Goal: Task Accomplishment & Management: Use online tool/utility

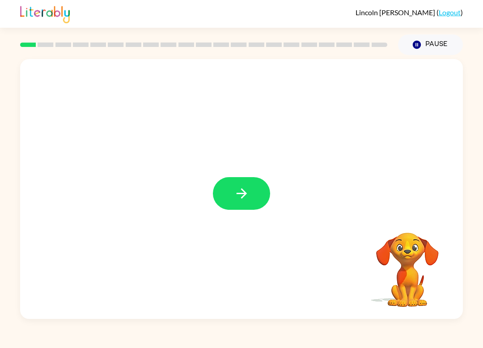
click at [246, 191] on icon "button" at bounding box center [242, 194] width 16 height 16
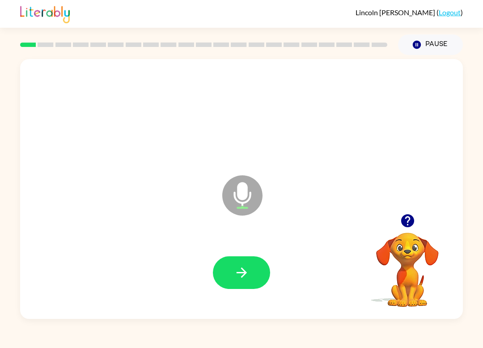
click at [256, 277] on button "button" at bounding box center [241, 272] width 57 height 33
click at [444, 145] on div at bounding box center [241, 114] width 425 height 75
click at [434, 136] on div at bounding box center [241, 114] width 425 height 75
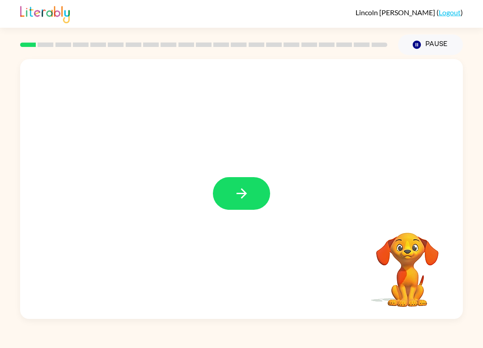
click at [246, 188] on icon "button" at bounding box center [242, 194] width 16 height 16
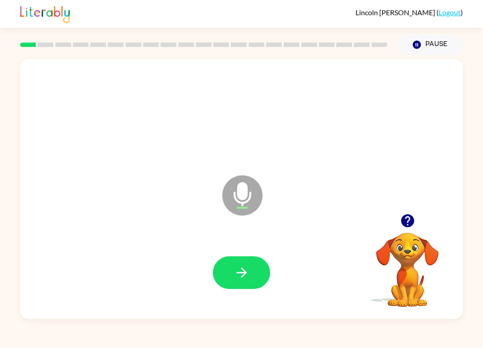
click at [250, 275] on button "button" at bounding box center [241, 272] width 57 height 33
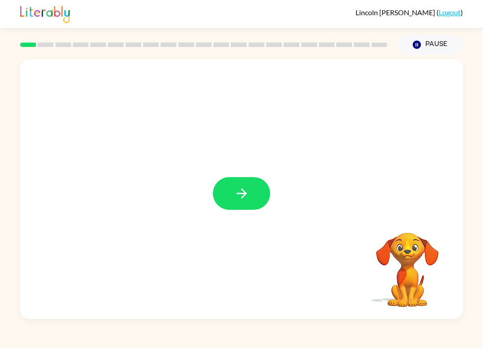
click at [237, 199] on icon "button" at bounding box center [242, 194] width 16 height 16
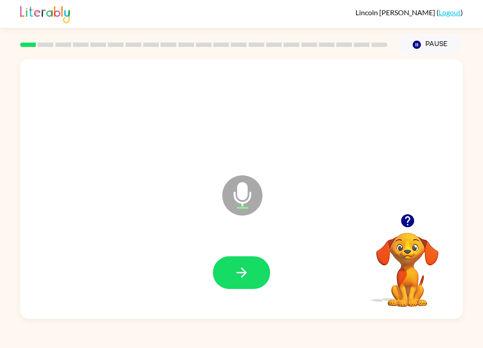
click at [246, 267] on icon "button" at bounding box center [242, 273] width 16 height 16
click at [244, 266] on icon "button" at bounding box center [242, 273] width 16 height 16
click at [234, 275] on icon "button" at bounding box center [242, 273] width 16 height 16
click at [243, 268] on icon "button" at bounding box center [242, 273] width 16 height 16
click at [238, 263] on button "button" at bounding box center [241, 272] width 57 height 33
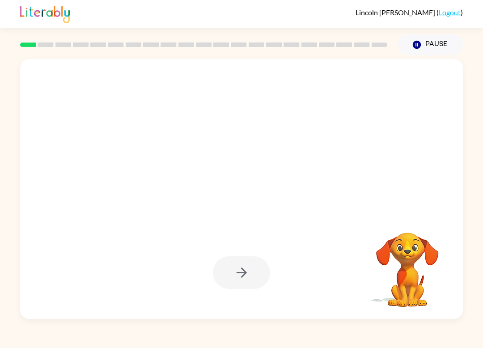
click at [245, 279] on div at bounding box center [241, 272] width 57 height 33
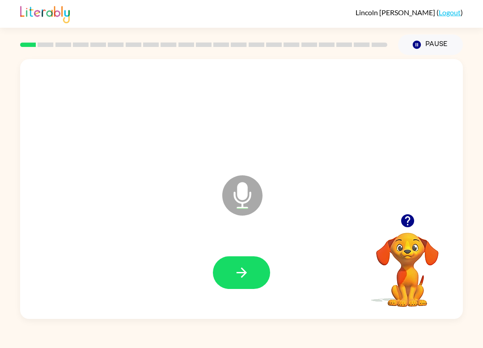
click at [235, 251] on div at bounding box center [241, 272] width 425 height 75
click at [237, 270] on icon "button" at bounding box center [242, 273] width 16 height 16
click at [253, 272] on button "button" at bounding box center [241, 272] width 57 height 33
click at [250, 266] on button "button" at bounding box center [241, 272] width 57 height 33
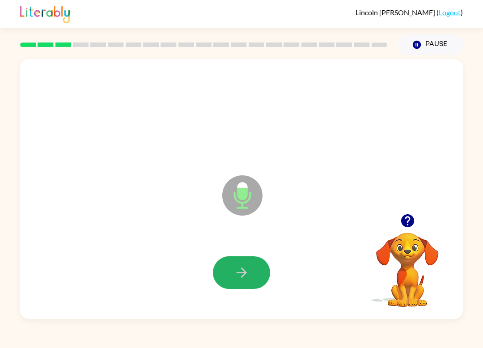
click at [263, 266] on button "button" at bounding box center [241, 272] width 57 height 33
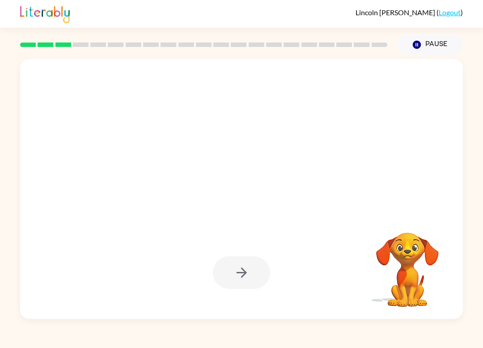
click at [242, 283] on div at bounding box center [241, 272] width 57 height 33
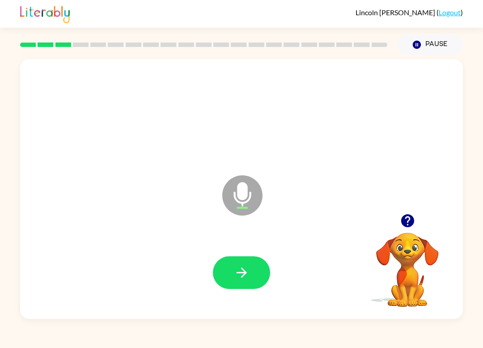
click at [253, 265] on button "button" at bounding box center [241, 272] width 57 height 33
click at [249, 269] on icon "button" at bounding box center [242, 273] width 16 height 16
click at [241, 268] on icon "button" at bounding box center [242, 273] width 16 height 16
click at [241, 267] on div at bounding box center [241, 272] width 57 height 33
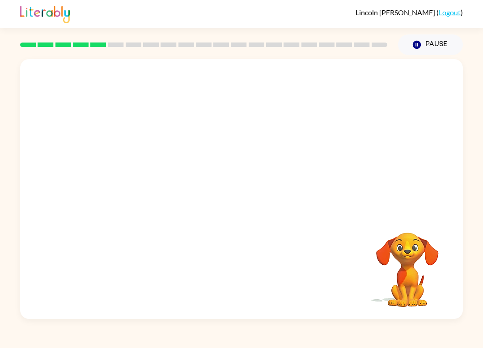
click at [0, 345] on div "Lincoln Dinsmore ( Logout ) Pause Pause Your browser must support playing .mp4 …" at bounding box center [241, 174] width 483 height 348
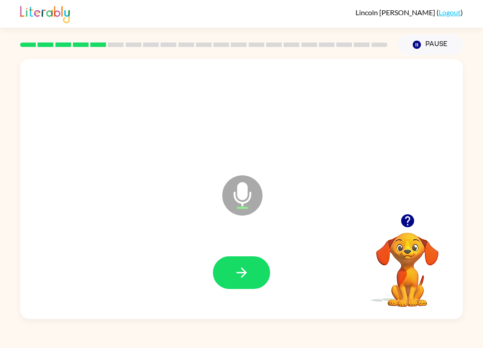
click at [236, 271] on icon "button" at bounding box center [242, 273] width 16 height 16
click at [249, 270] on icon "button" at bounding box center [242, 273] width 16 height 16
click at [241, 278] on icon "button" at bounding box center [242, 273] width 16 height 16
click at [236, 275] on icon "button" at bounding box center [242, 273] width 16 height 16
click at [250, 268] on button "button" at bounding box center [241, 272] width 57 height 33
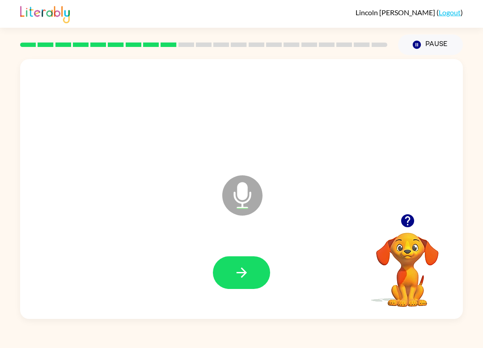
click at [258, 274] on button "button" at bounding box center [241, 272] width 57 height 33
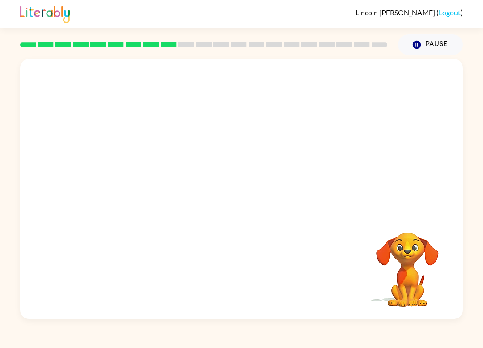
click at [291, 1] on div "Lincoln Dinsmore ( Logout )" at bounding box center [241, 14] width 443 height 28
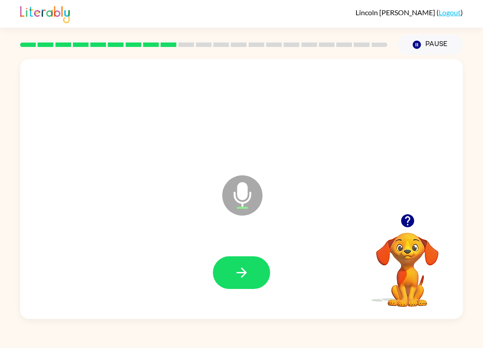
click at [241, 272] on icon "button" at bounding box center [242, 273] width 16 height 16
click at [253, 254] on div at bounding box center [241, 272] width 425 height 75
click at [252, 265] on button "button" at bounding box center [241, 272] width 57 height 33
click at [242, 271] on icon "button" at bounding box center [242, 273] width 16 height 16
click at [249, 272] on icon "button" at bounding box center [242, 273] width 16 height 16
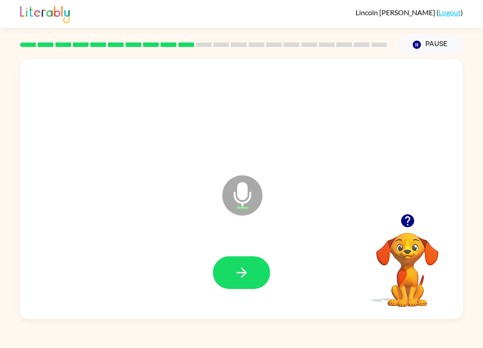
click at [247, 273] on icon "button" at bounding box center [241, 273] width 10 height 10
click at [240, 259] on button "button" at bounding box center [241, 272] width 57 height 33
click at [252, 272] on button "button" at bounding box center [241, 272] width 57 height 33
click at [243, 267] on icon "button" at bounding box center [242, 273] width 16 height 16
click at [244, 267] on icon "button" at bounding box center [242, 273] width 16 height 16
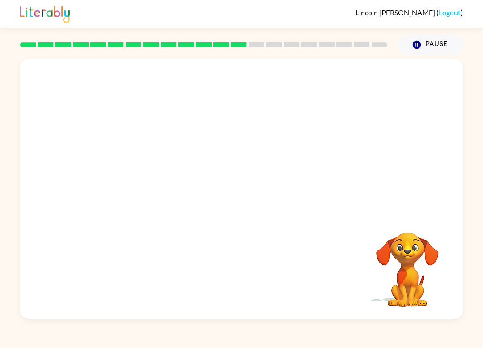
click at [426, 266] on video "Your browser must support playing .mp4 files to use Literably. Please try using…" at bounding box center [407, 263] width 89 height 89
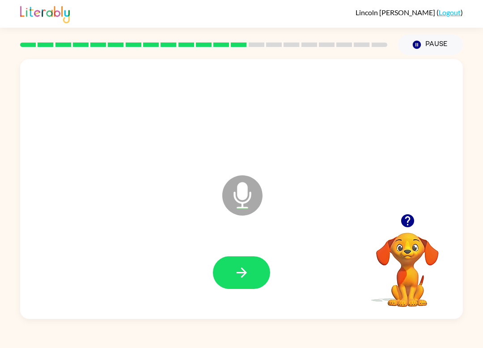
click at [251, 265] on button "button" at bounding box center [241, 272] width 57 height 33
click at [18, 341] on div "Lincoln Dinsmore ( Logout ) Pause Pause Microphone The Microphone is here when …" at bounding box center [241, 174] width 483 height 348
click at [317, 345] on div "Lincoln Dinsmore ( Logout ) Pause Pause Microphone The Microphone is here when …" at bounding box center [241, 174] width 483 height 348
click at [247, 261] on button "button" at bounding box center [241, 272] width 57 height 33
click at [247, 282] on button "button" at bounding box center [241, 272] width 57 height 33
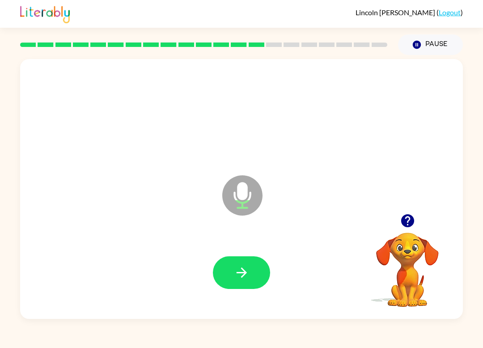
click at [247, 276] on icon "button" at bounding box center [242, 273] width 16 height 16
click at [244, 275] on icon "button" at bounding box center [241, 273] width 10 height 10
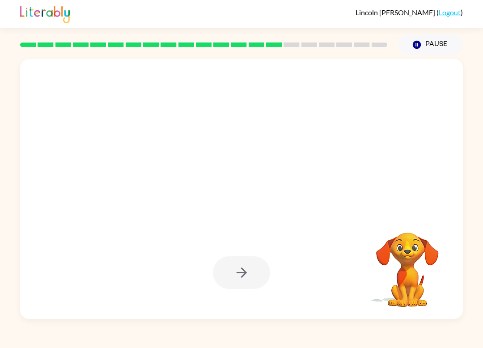
click at [298, 345] on div "Lincoln Dinsmore ( Logout ) Pause Pause Your browser must support playing .mp4 …" at bounding box center [241, 174] width 483 height 348
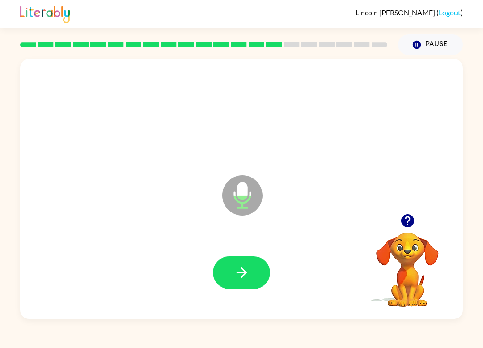
click at [254, 268] on button "button" at bounding box center [241, 272] width 57 height 33
click at [247, 278] on icon "button" at bounding box center [242, 273] width 16 height 16
click at [300, 264] on div at bounding box center [241, 272] width 425 height 75
click at [256, 282] on button "button" at bounding box center [241, 272] width 57 height 33
click at [247, 271] on icon "button" at bounding box center [242, 273] width 16 height 16
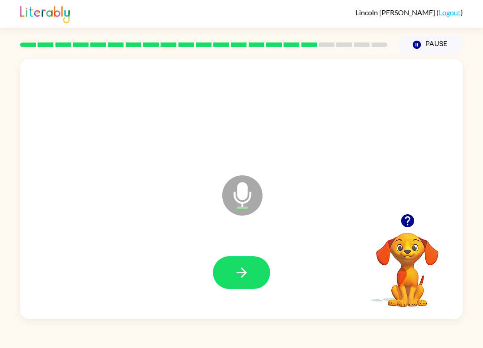
click at [241, 298] on div at bounding box center [241, 272] width 425 height 75
click at [268, 273] on button "button" at bounding box center [241, 272] width 57 height 33
click at [252, 268] on button "button" at bounding box center [241, 272] width 57 height 33
click at [251, 273] on button "button" at bounding box center [241, 272] width 57 height 33
click at [241, 268] on icon "button" at bounding box center [242, 273] width 16 height 16
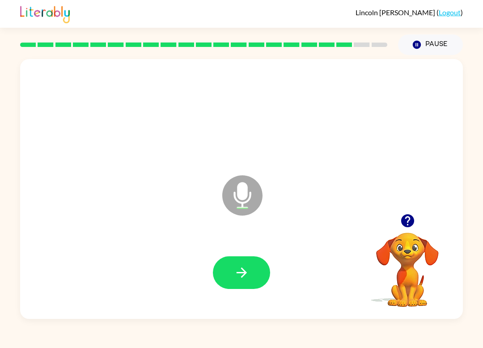
click at [248, 273] on icon "button" at bounding box center [242, 273] width 16 height 16
click at [236, 269] on icon "button" at bounding box center [242, 273] width 16 height 16
click at [228, 264] on button "button" at bounding box center [241, 272] width 57 height 33
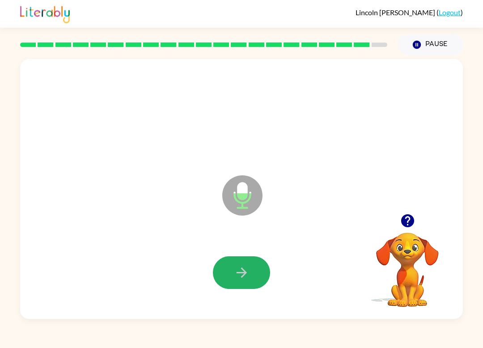
click at [245, 267] on icon "button" at bounding box center [242, 273] width 16 height 16
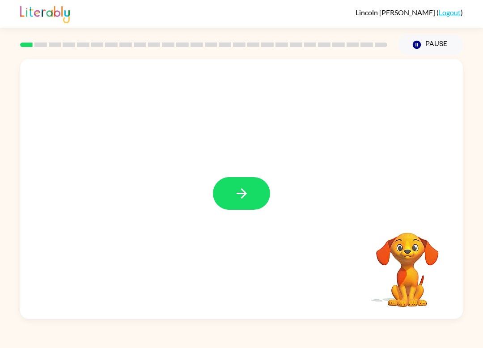
click at [250, 184] on button "button" at bounding box center [241, 193] width 57 height 33
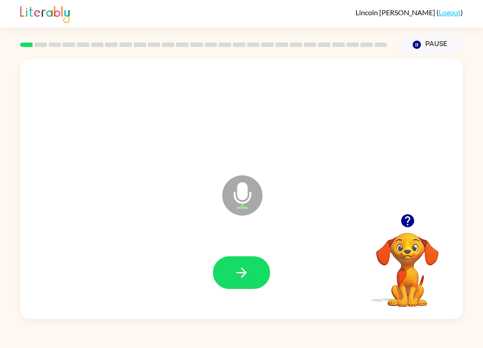
click at [475, 258] on div "Microphone The Microphone is here when it is your turn to talk Your browser mus…" at bounding box center [241, 187] width 483 height 264
click at [255, 276] on button "button" at bounding box center [241, 272] width 57 height 33
click at [238, 265] on icon "button" at bounding box center [242, 273] width 16 height 16
click at [247, 274] on icon "button" at bounding box center [242, 273] width 16 height 16
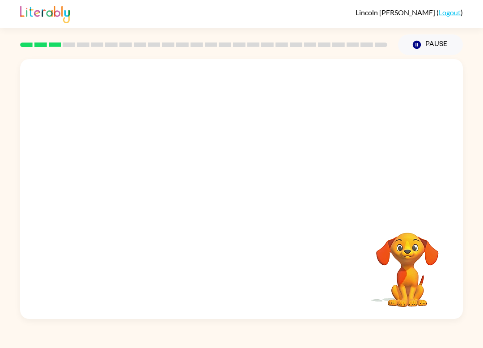
click at [409, 271] on video "Your browser must support playing .mp4 files to use Literably. Please try using…" at bounding box center [407, 263] width 89 height 89
click at [462, 179] on div at bounding box center [241, 136] width 443 height 155
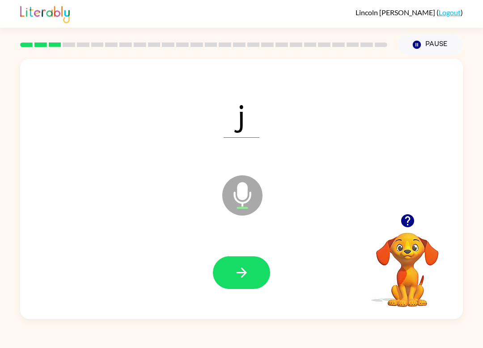
click at [221, 281] on button "button" at bounding box center [241, 272] width 57 height 33
click at [253, 276] on button "button" at bounding box center [241, 272] width 57 height 33
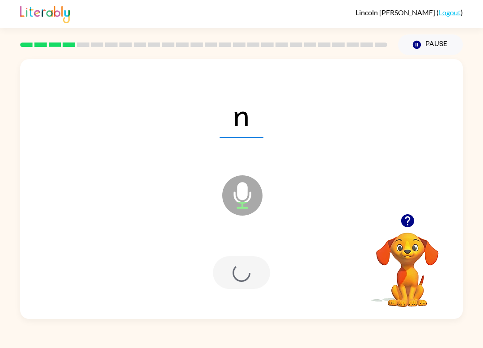
click at [253, 276] on div at bounding box center [241, 272] width 57 height 33
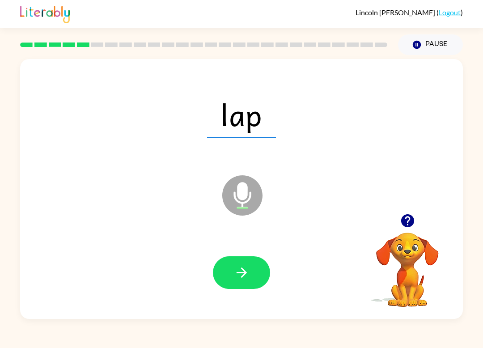
click at [230, 272] on button "button" at bounding box center [241, 272] width 57 height 33
click at [243, 266] on icon "button" at bounding box center [242, 273] width 16 height 16
click at [247, 286] on button "button" at bounding box center [241, 272] width 57 height 33
click at [259, 273] on button "button" at bounding box center [241, 272] width 57 height 33
click at [250, 276] on button "button" at bounding box center [241, 272] width 57 height 33
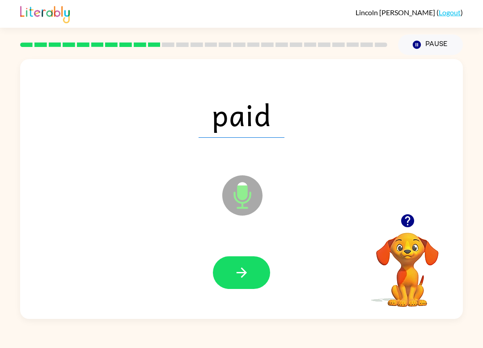
click at [240, 277] on icon "button" at bounding box center [242, 273] width 16 height 16
click at [253, 264] on button "button" at bounding box center [241, 272] width 57 height 33
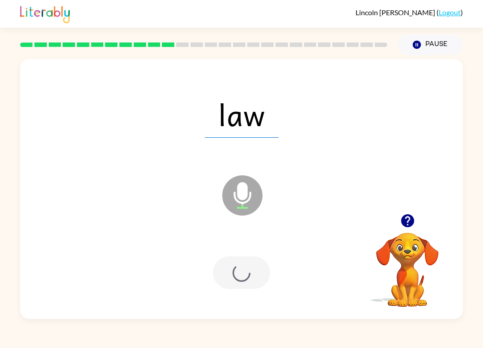
click at [252, 264] on div at bounding box center [241, 272] width 57 height 33
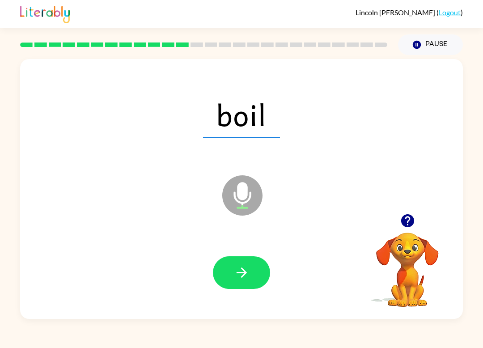
click at [268, 280] on button "button" at bounding box center [241, 272] width 57 height 33
click at [247, 247] on div at bounding box center [241, 272] width 425 height 75
click at [242, 276] on icon "button" at bounding box center [242, 273] width 16 height 16
click at [259, 270] on button "button" at bounding box center [241, 272] width 57 height 33
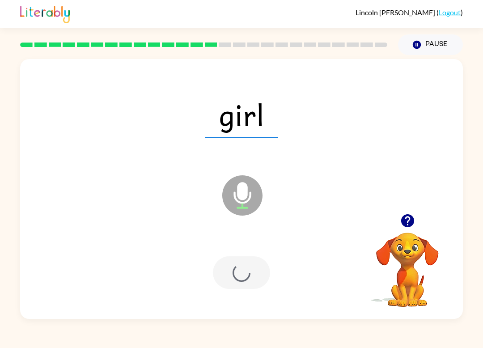
click at [260, 281] on div at bounding box center [241, 272] width 57 height 33
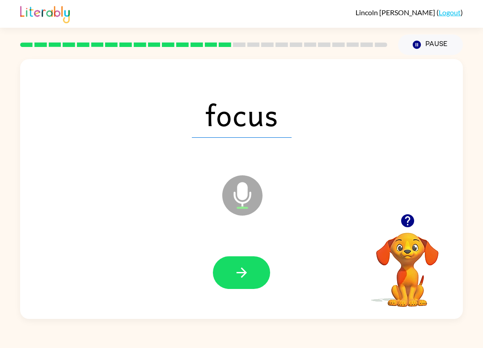
click at [235, 257] on button "button" at bounding box center [241, 272] width 57 height 33
click at [251, 267] on div at bounding box center [241, 272] width 57 height 33
click at [256, 257] on button "button" at bounding box center [241, 272] width 57 height 33
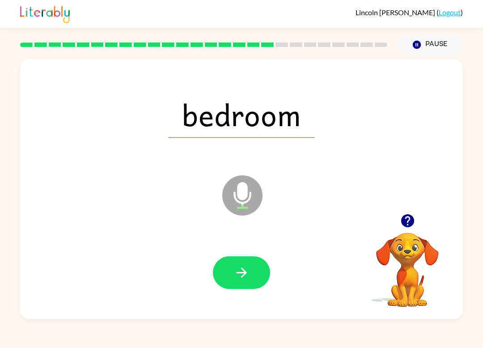
click at [263, 276] on button "button" at bounding box center [241, 272] width 57 height 33
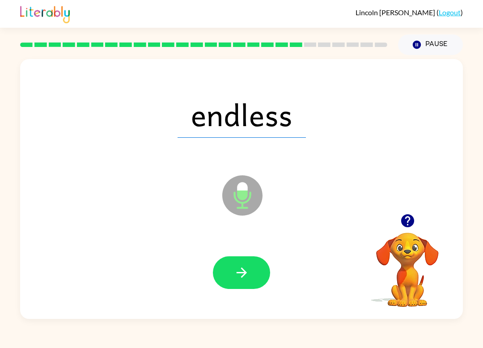
click at [243, 272] on icon "button" at bounding box center [242, 273] width 16 height 16
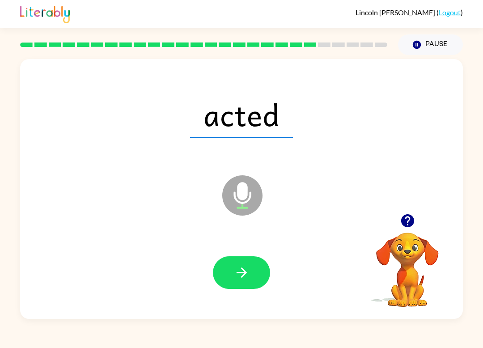
click at [245, 281] on button "button" at bounding box center [241, 272] width 57 height 33
click at [246, 288] on button "button" at bounding box center [241, 272] width 57 height 33
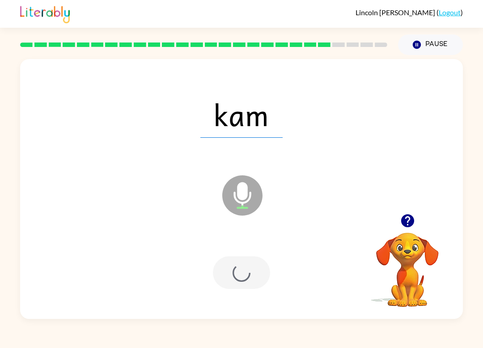
click at [253, 274] on div at bounding box center [241, 272] width 57 height 33
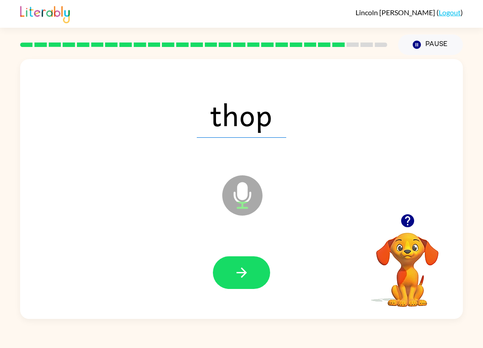
click at [267, 261] on div at bounding box center [241, 272] width 57 height 33
click at [247, 250] on div at bounding box center [241, 272] width 425 height 75
click at [244, 274] on icon "button" at bounding box center [242, 273] width 16 height 16
click at [244, 274] on div at bounding box center [241, 272] width 57 height 33
click at [259, 262] on button "button" at bounding box center [241, 272] width 57 height 33
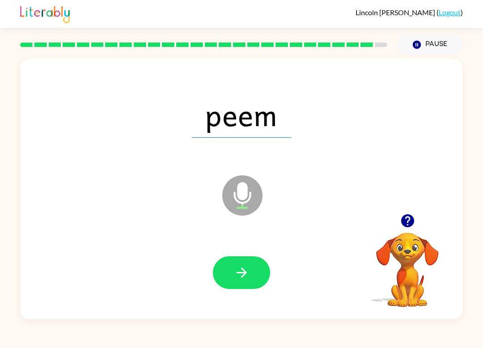
click at [243, 270] on icon "button" at bounding box center [241, 273] width 10 height 10
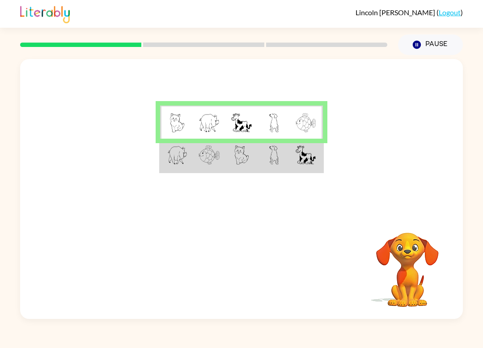
click at [292, 153] on td at bounding box center [306, 156] width 33 height 34
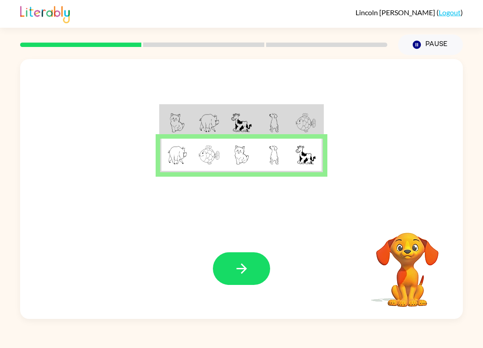
click at [248, 264] on icon "button" at bounding box center [242, 269] width 16 height 16
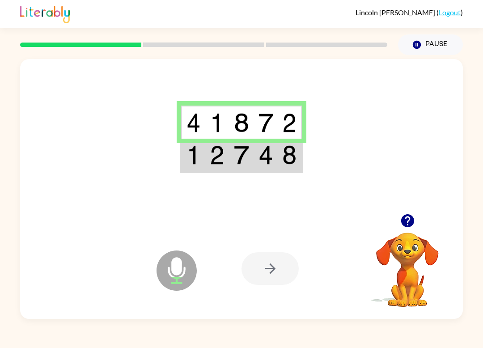
click at [281, 254] on div at bounding box center [270, 268] width 57 height 33
click at [265, 151] on img at bounding box center [266, 154] width 15 height 19
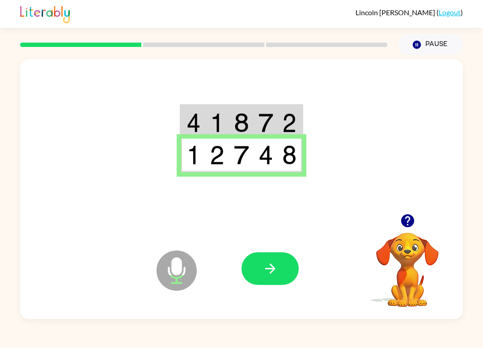
click at [281, 260] on button "button" at bounding box center [270, 268] width 57 height 33
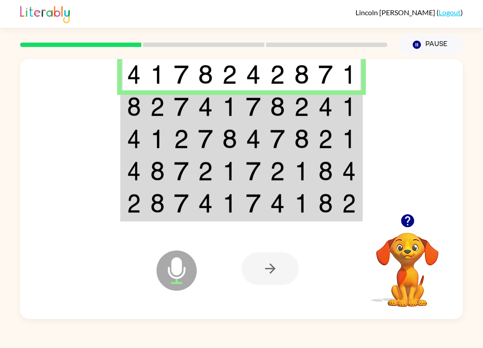
click at [275, 270] on div at bounding box center [270, 268] width 57 height 33
click at [280, 104] on img at bounding box center [277, 106] width 15 height 19
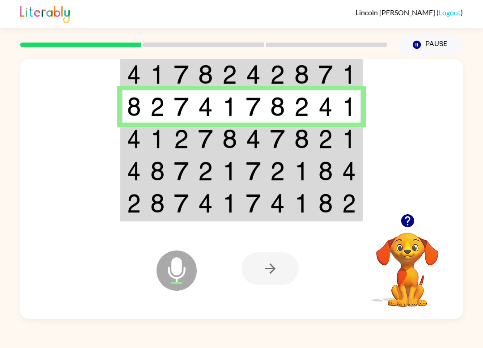
click at [0, 13] on div "[PERSON_NAME] ( Logout )" at bounding box center [241, 14] width 483 height 28
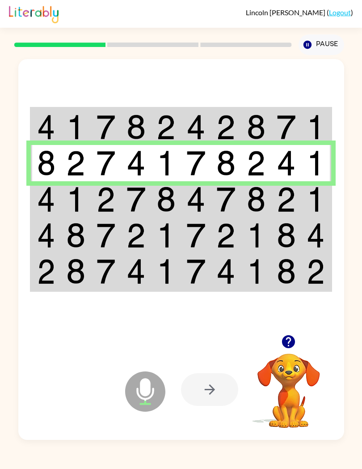
click at [3, 6] on div "[PERSON_NAME] ( Logout )" at bounding box center [181, 14] width 362 height 28
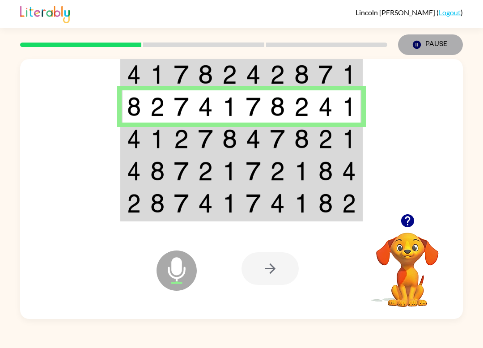
click at [427, 46] on button "Pause Pause" at bounding box center [430, 44] width 65 height 21
